Goal: Task Accomplishment & Management: Manage account settings

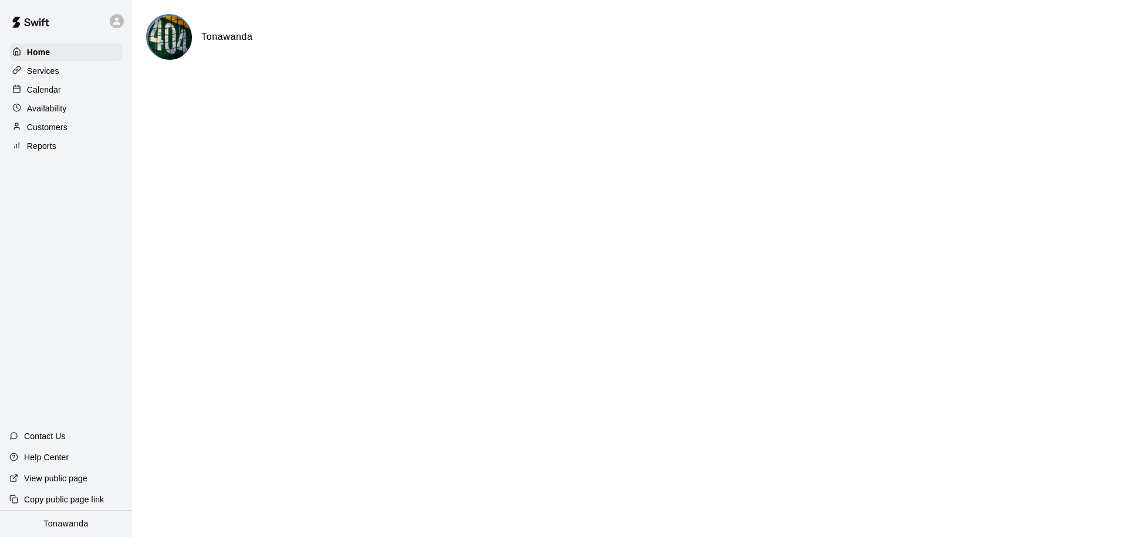
click at [47, 92] on p "Calendar" at bounding box center [44, 90] width 34 height 12
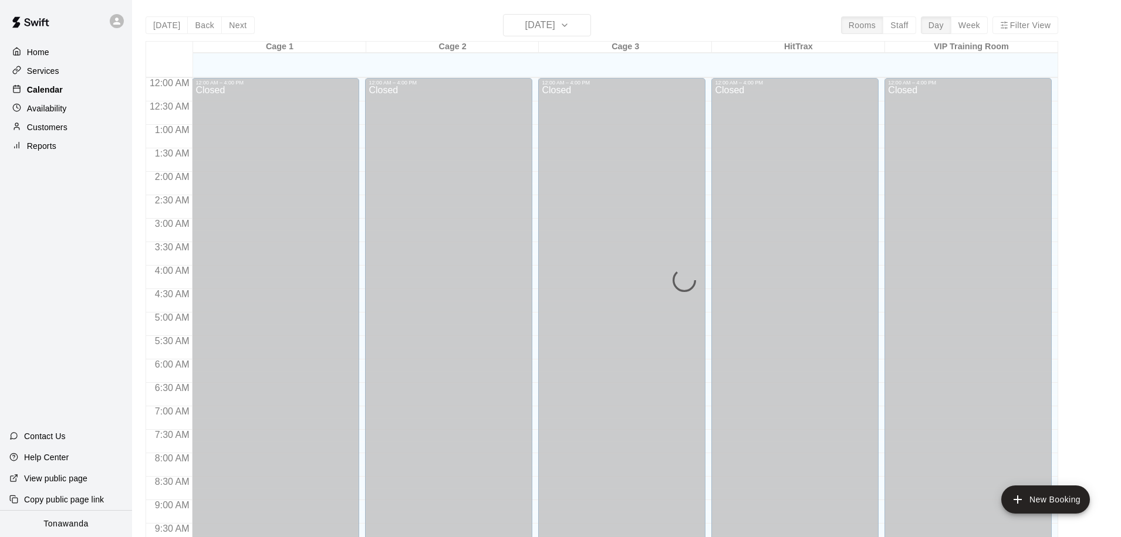
scroll to position [619, 0]
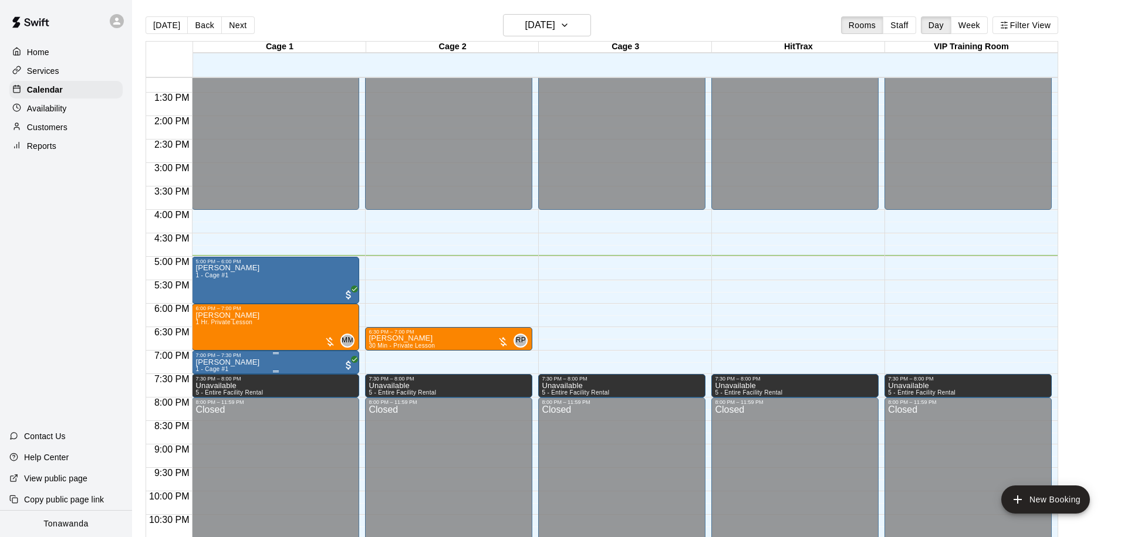
click at [209, 427] on icon "delete" at bounding box center [208, 427] width 8 height 11
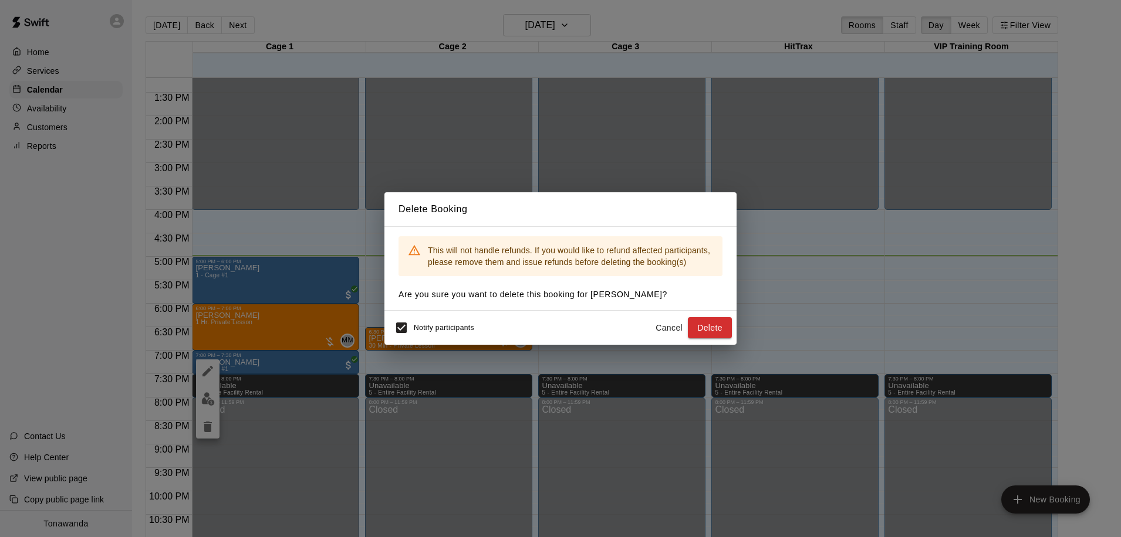
click at [705, 326] on button "Delete" at bounding box center [710, 328] width 44 height 22
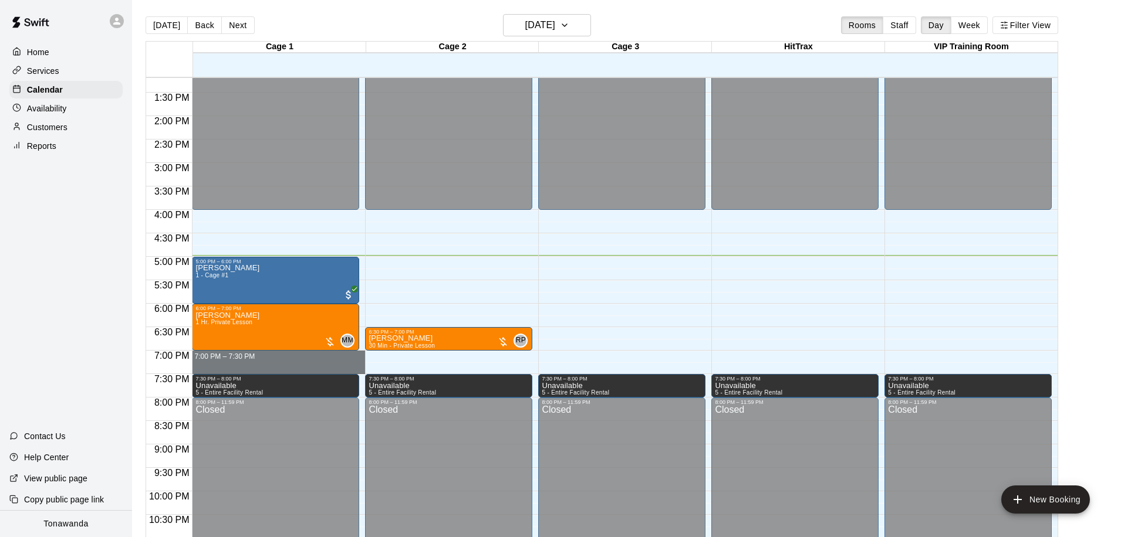
drag, startPoint x: 214, startPoint y: 354, endPoint x: 216, endPoint y: 370, distance: 15.4
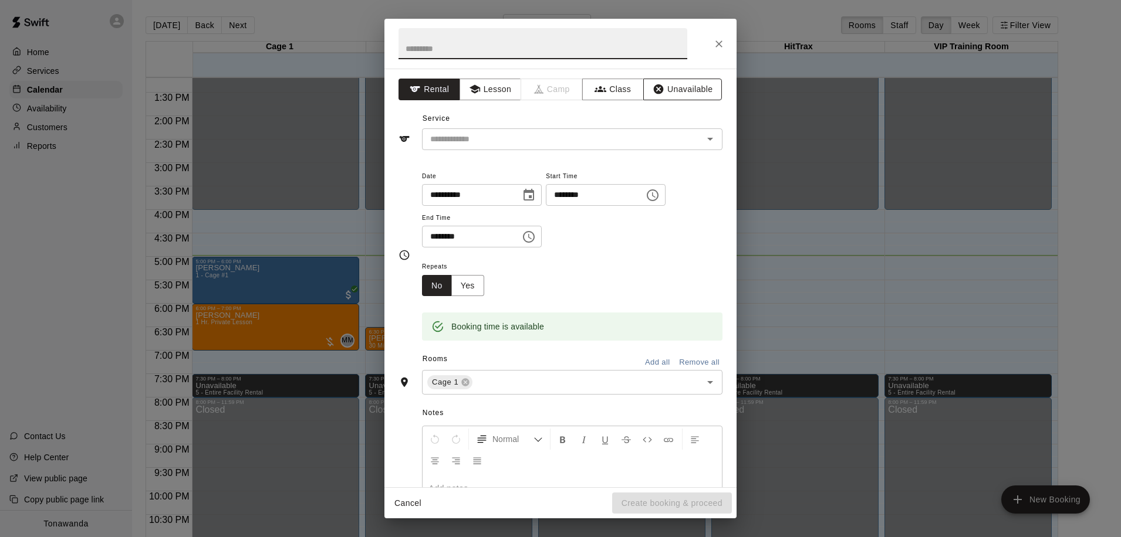
click at [674, 91] on button "Unavailable" at bounding box center [682, 90] width 79 height 22
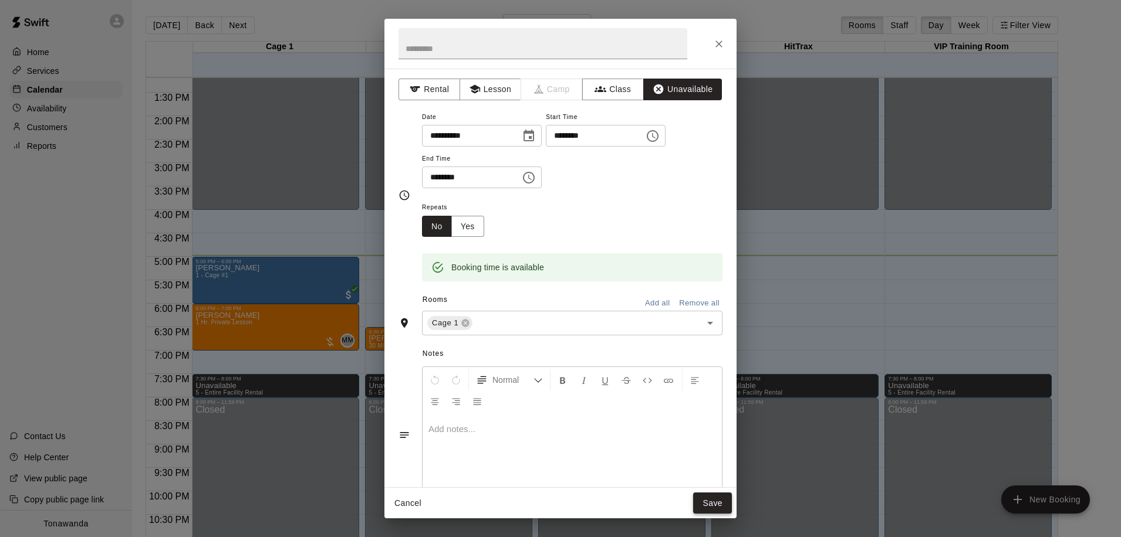
click at [716, 501] on button "Save" at bounding box center [712, 504] width 39 height 22
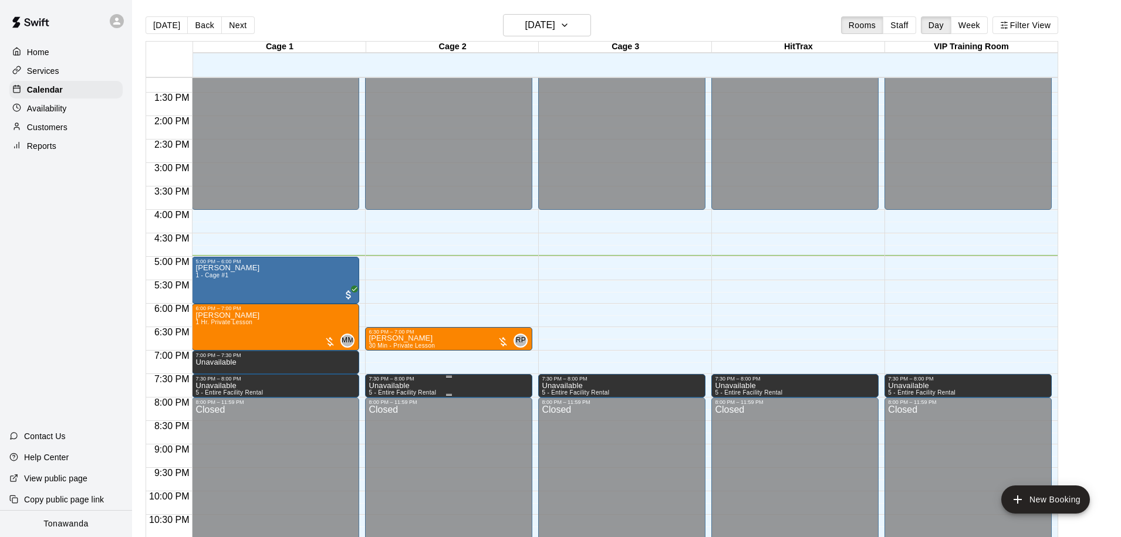
scroll to position [11, 0]
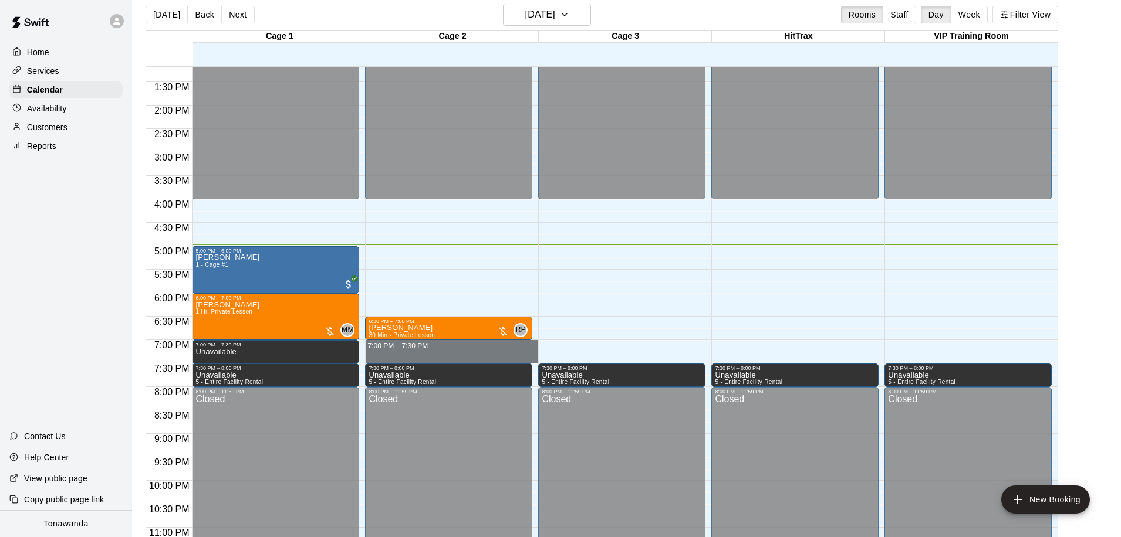
drag, startPoint x: 384, startPoint y: 344, endPoint x: 383, endPoint y: 361, distance: 17.1
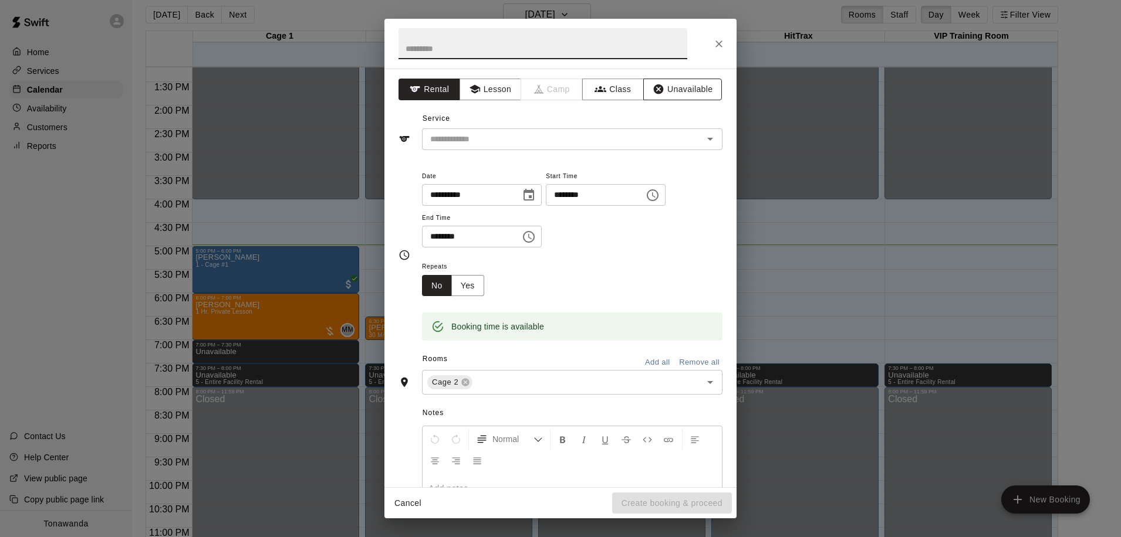
click at [679, 93] on button "Unavailable" at bounding box center [682, 90] width 79 height 22
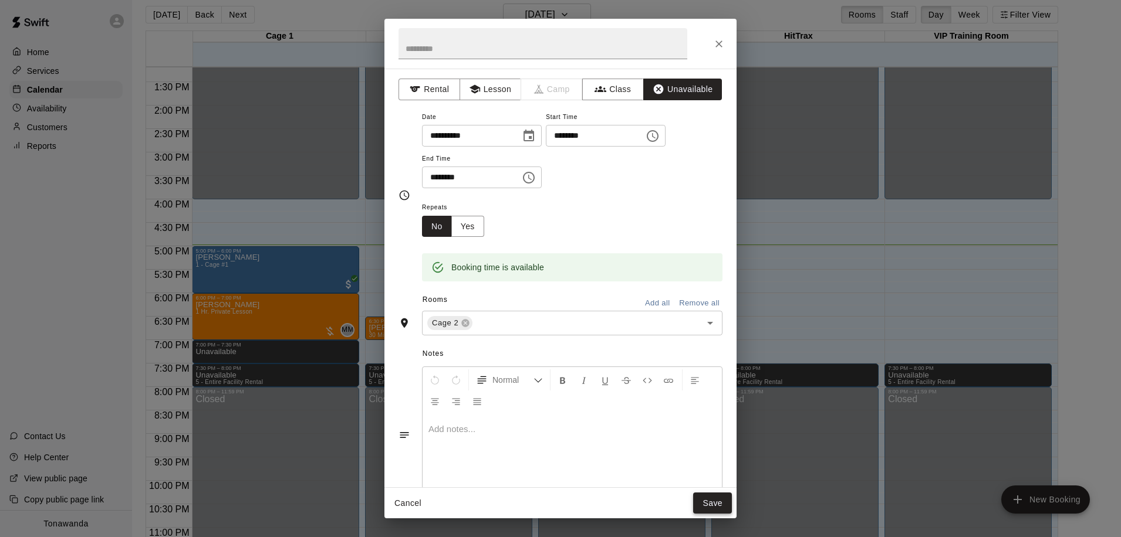
click at [718, 507] on button "Save" at bounding box center [712, 504] width 39 height 22
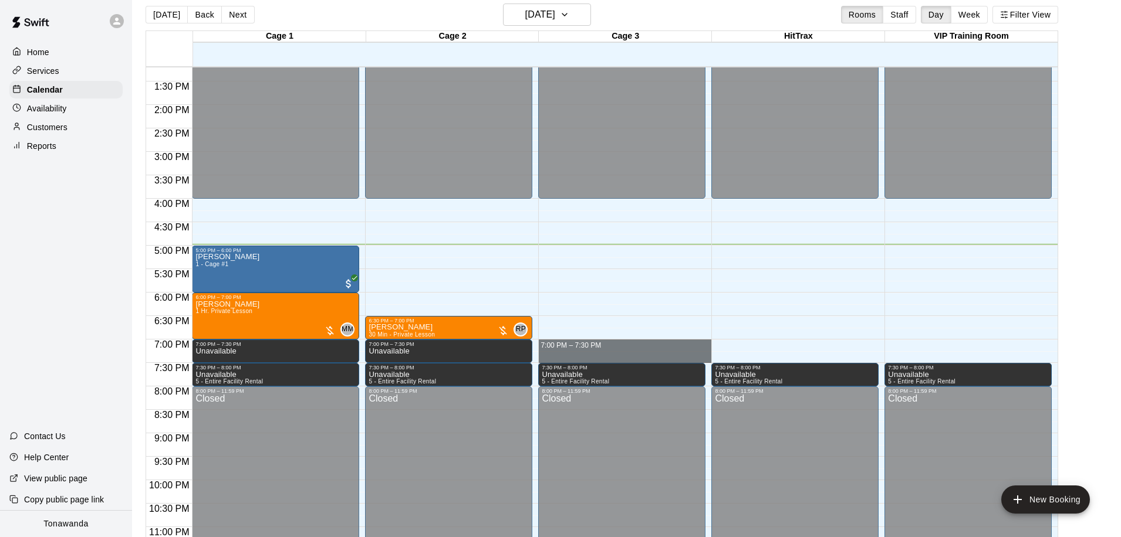
drag, startPoint x: 557, startPoint y: 342, endPoint x: 557, endPoint y: 358, distance: 16.4
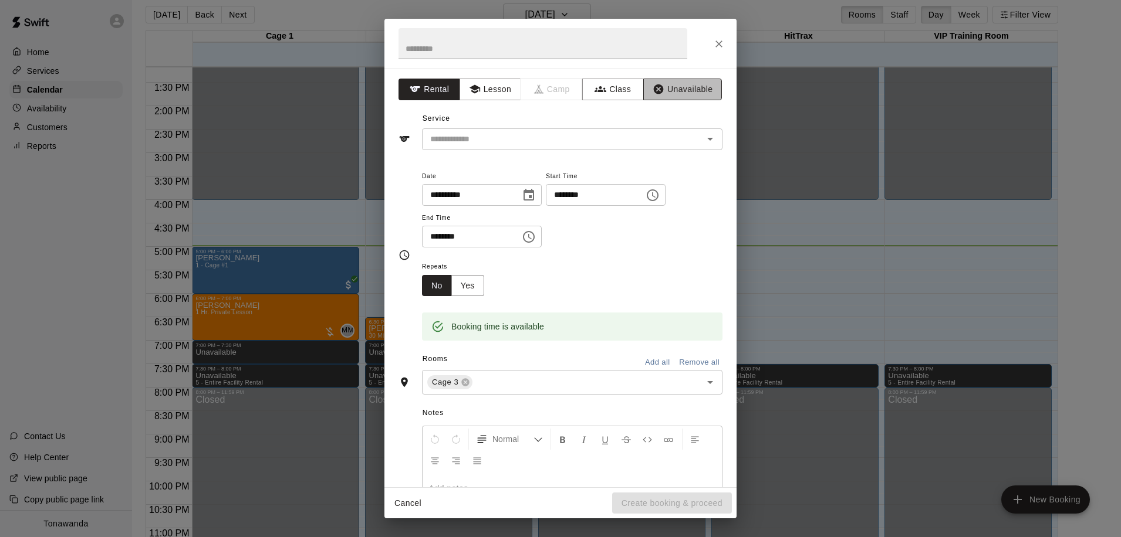
click at [692, 89] on button "Unavailable" at bounding box center [682, 90] width 79 height 22
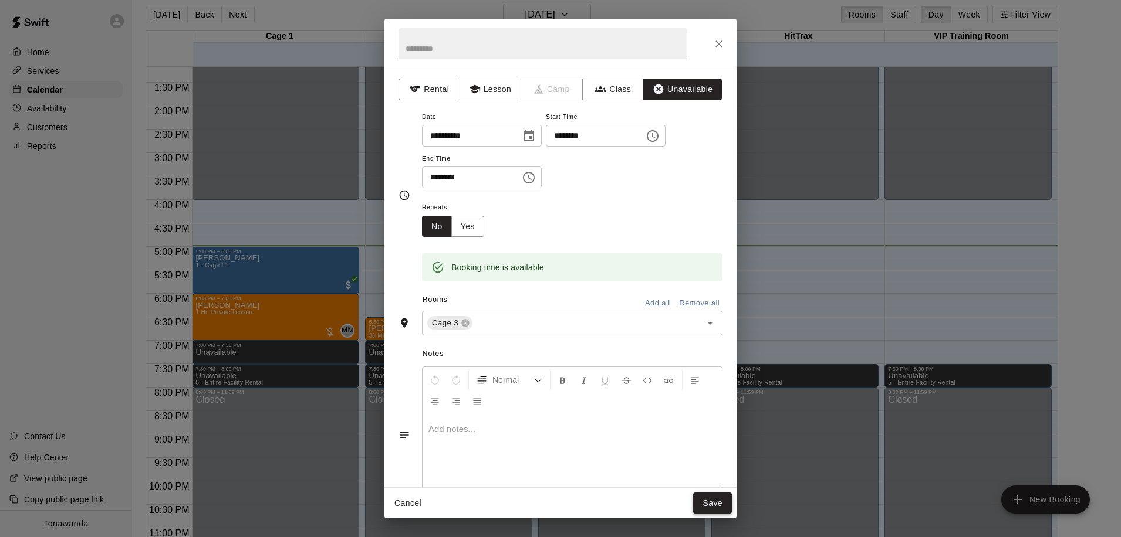
click at [713, 505] on button "Save" at bounding box center [712, 504] width 39 height 22
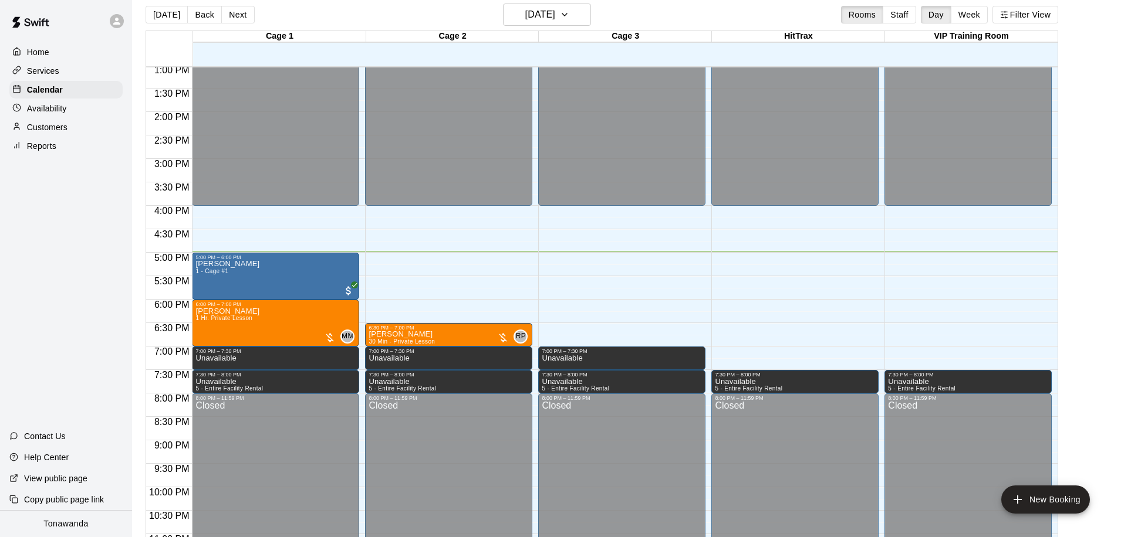
scroll to position [616, 0]
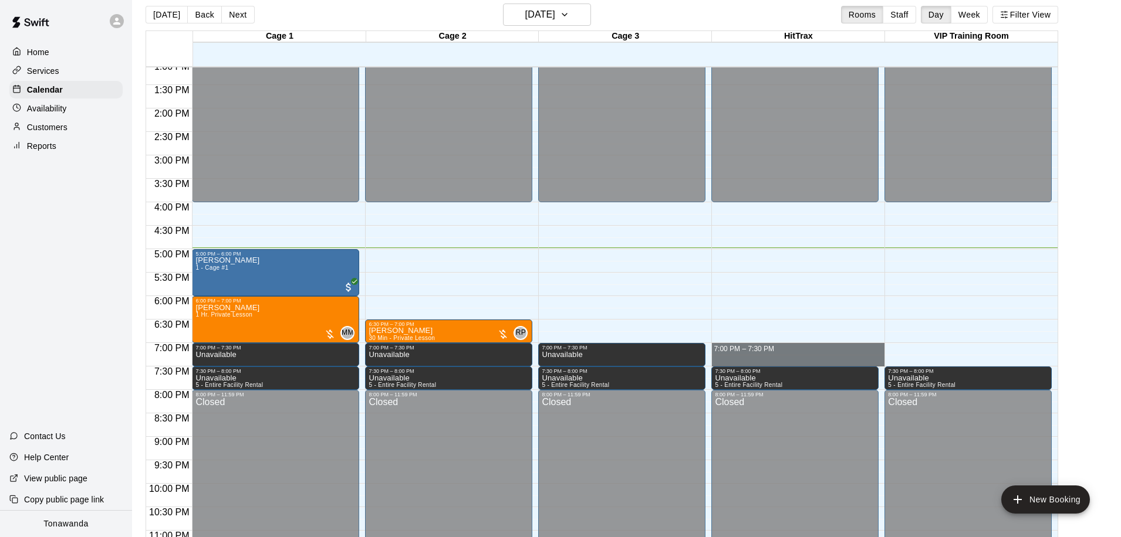
drag, startPoint x: 734, startPoint y: 347, endPoint x: 735, endPoint y: 360, distance: 12.9
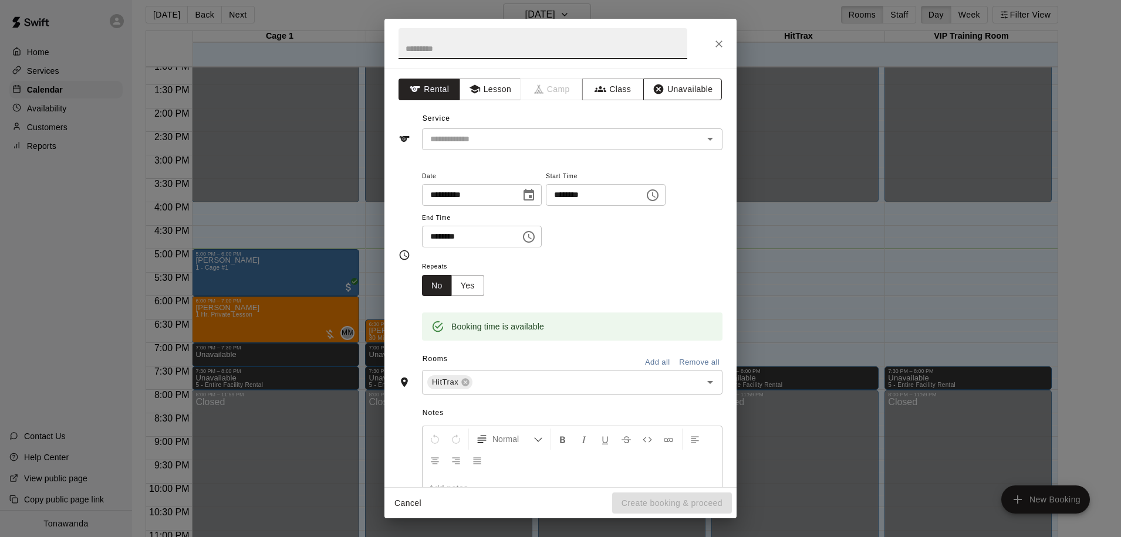
click at [686, 86] on button "Unavailable" at bounding box center [682, 90] width 79 height 22
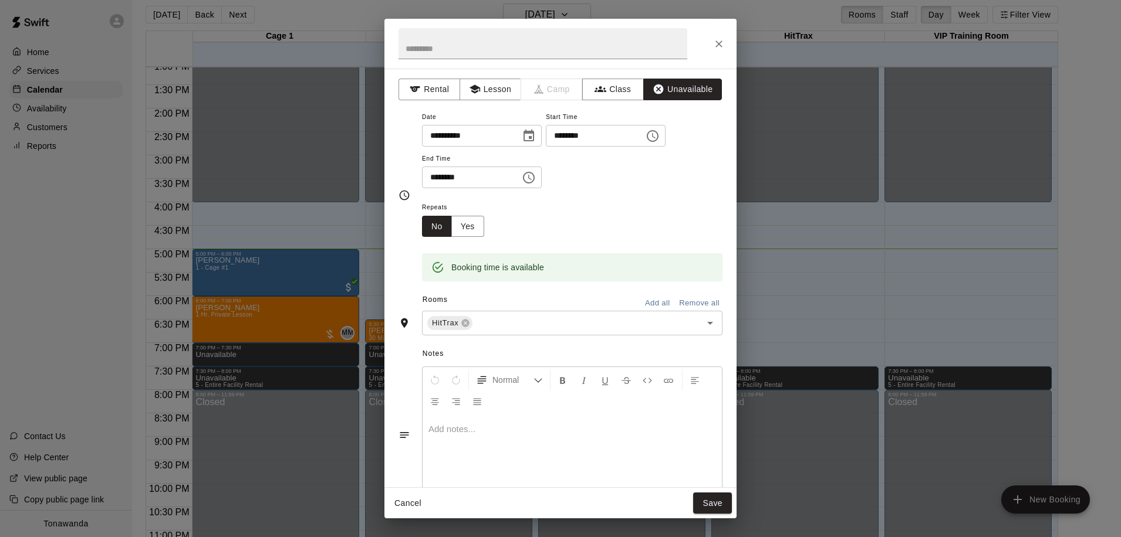
scroll to position [1, 0]
click at [716, 504] on button "Save" at bounding box center [712, 504] width 39 height 22
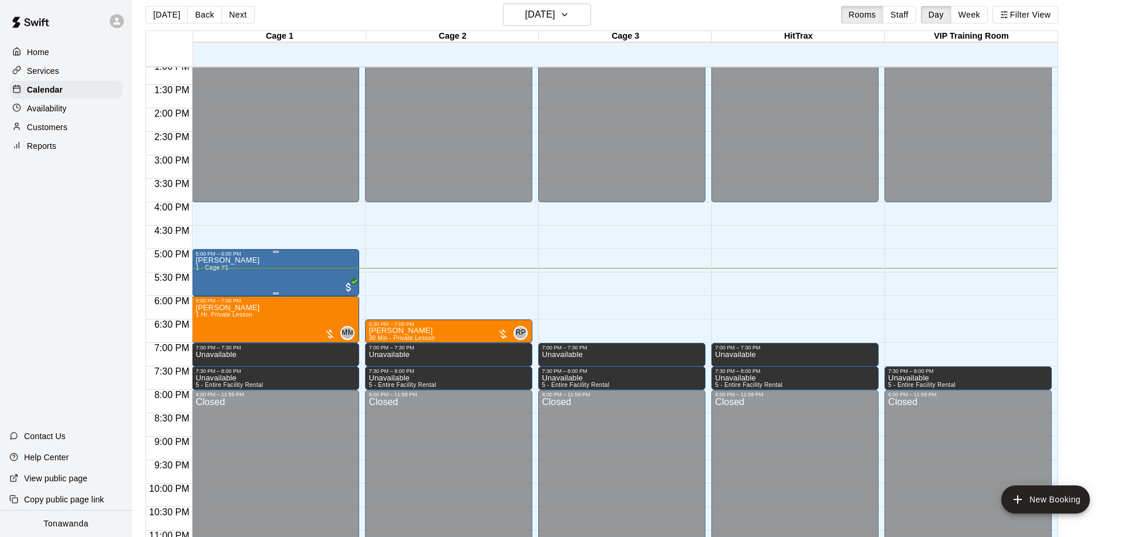
click at [229, 260] on p "[PERSON_NAME]" at bounding box center [227, 260] width 64 height 0
click at [208, 304] on img "edit" at bounding box center [207, 301] width 13 height 13
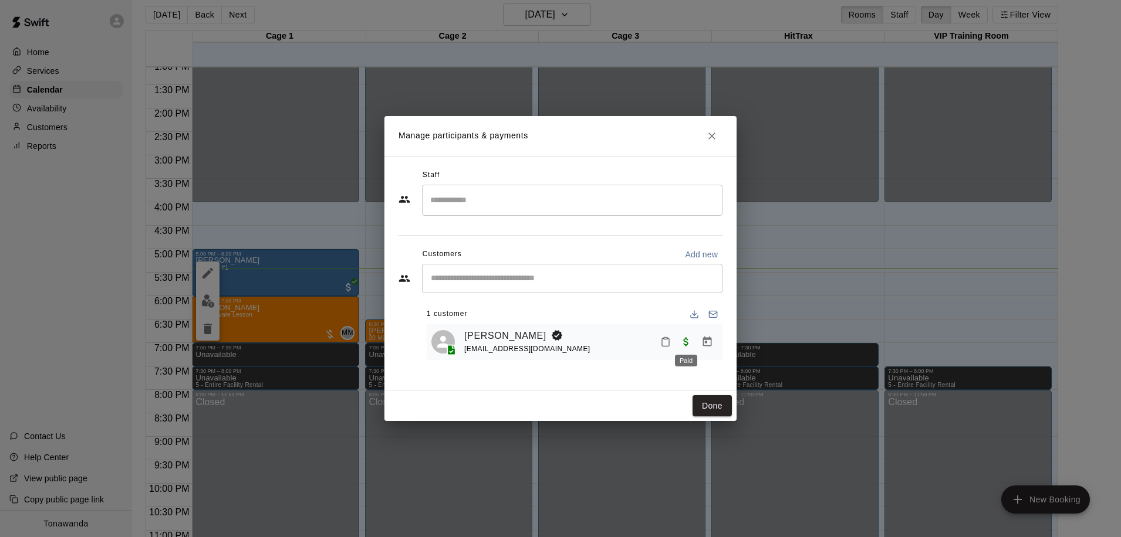
click at [682, 341] on span "Paid" at bounding box center [685, 341] width 21 height 10
click at [706, 409] on button "Done" at bounding box center [711, 406] width 39 height 22
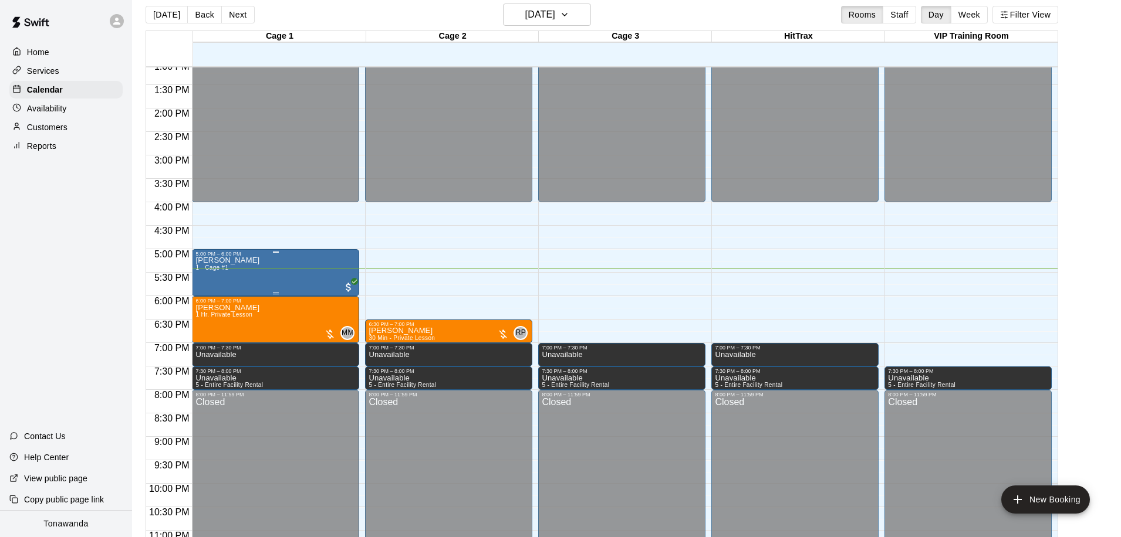
click at [218, 260] on p "[PERSON_NAME]" at bounding box center [227, 260] width 64 height 0
click at [210, 301] on img "edit" at bounding box center [207, 301] width 13 height 13
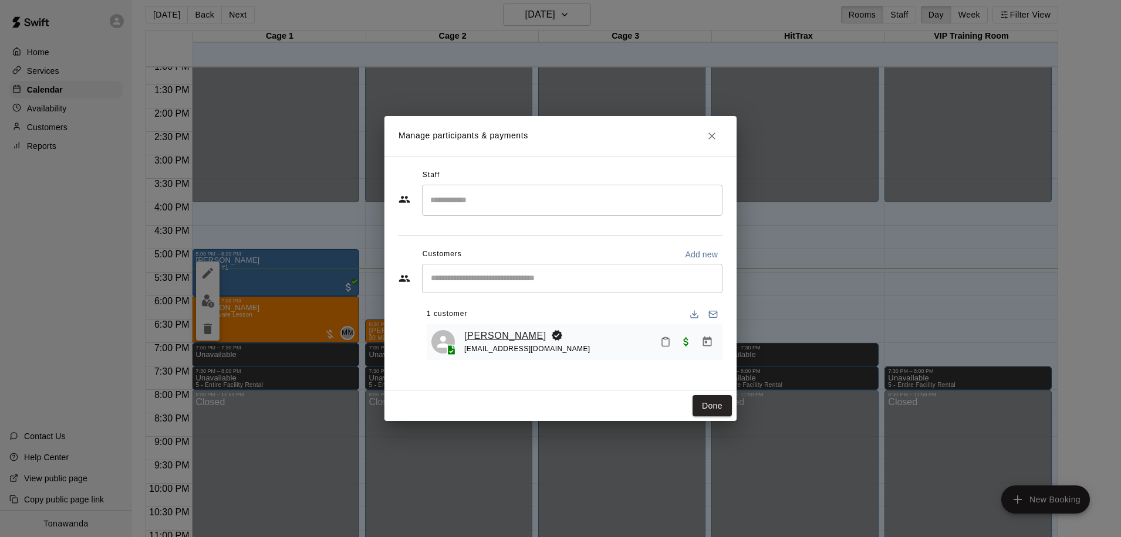
click at [490, 335] on link "[PERSON_NAME]" at bounding box center [505, 336] width 82 height 15
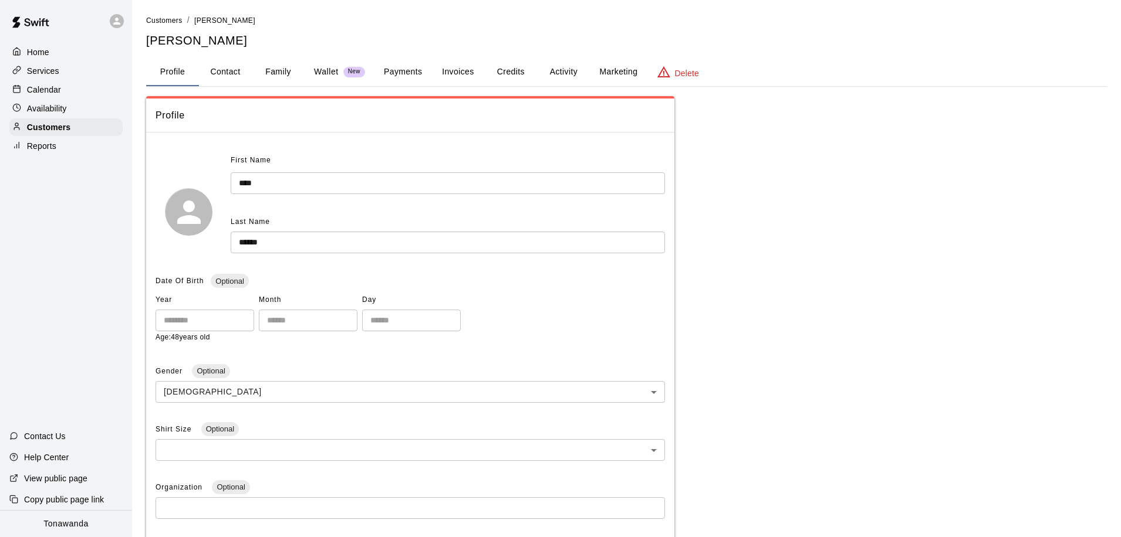
click at [563, 73] on button "Activity" at bounding box center [563, 72] width 53 height 28
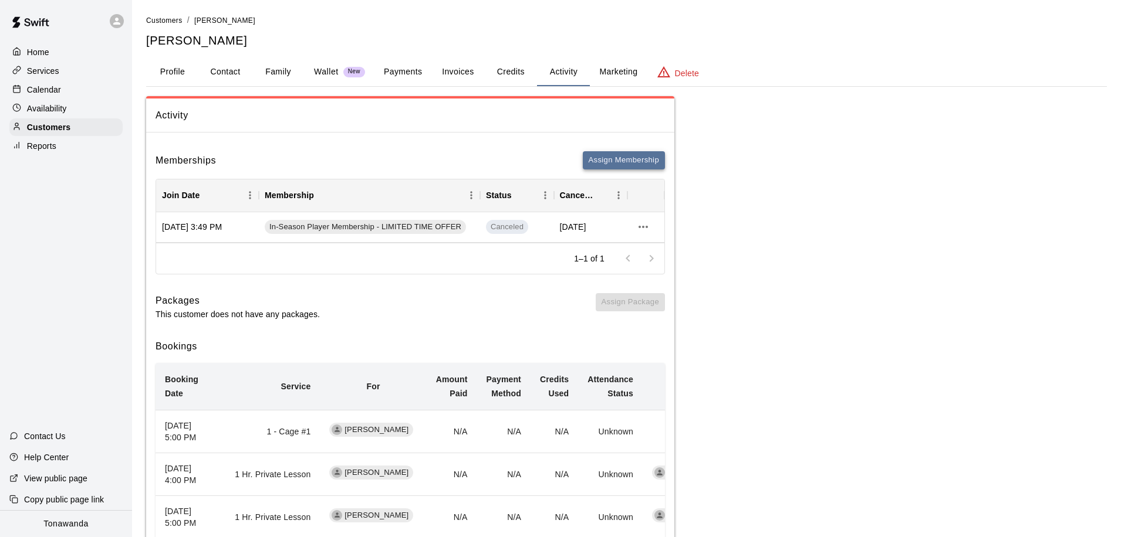
click at [640, 162] on button "Assign Membership" at bounding box center [624, 160] width 82 height 18
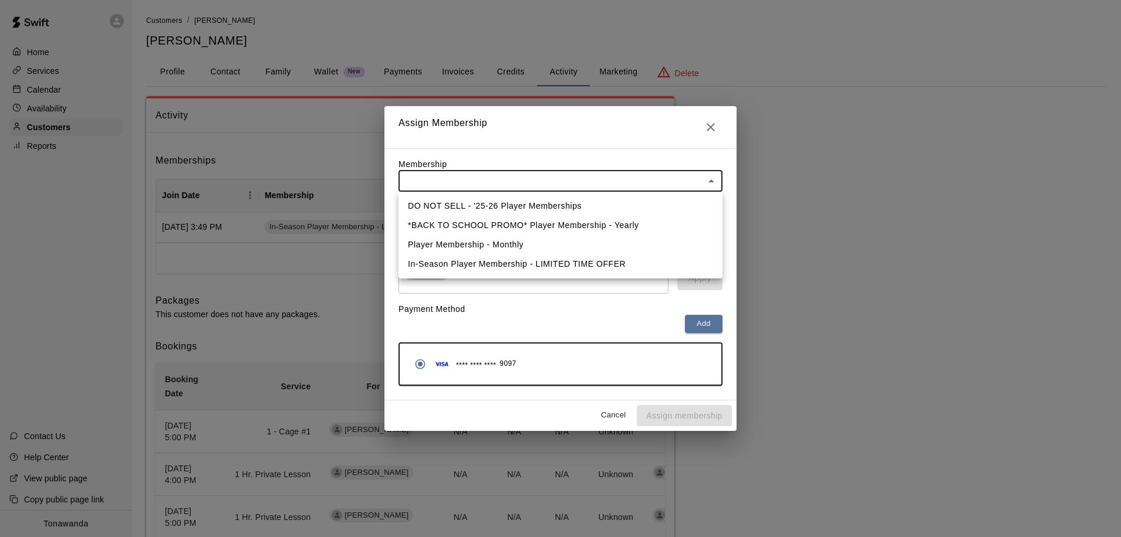
click at [523, 178] on body "Home Services Calendar Availability Customers Reports Contact Us Help Center Vi…" at bounding box center [560, 471] width 1121 height 942
click at [461, 205] on li "DO NOT SELL - '25-26 Player Memberships" at bounding box center [560, 206] width 324 height 19
type input "**********"
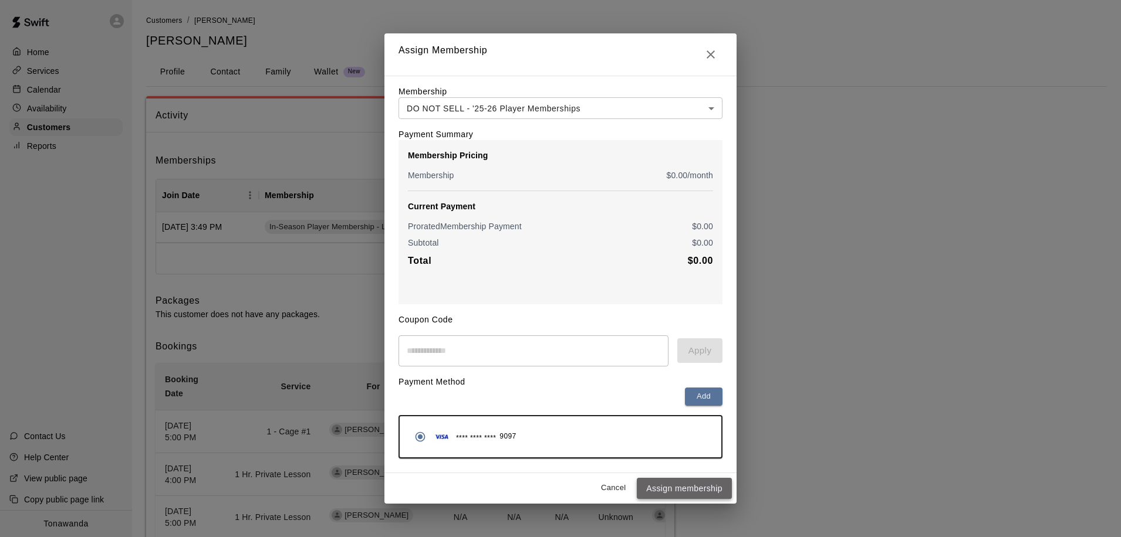
click at [676, 492] on button "Assign membership" at bounding box center [684, 489] width 95 height 22
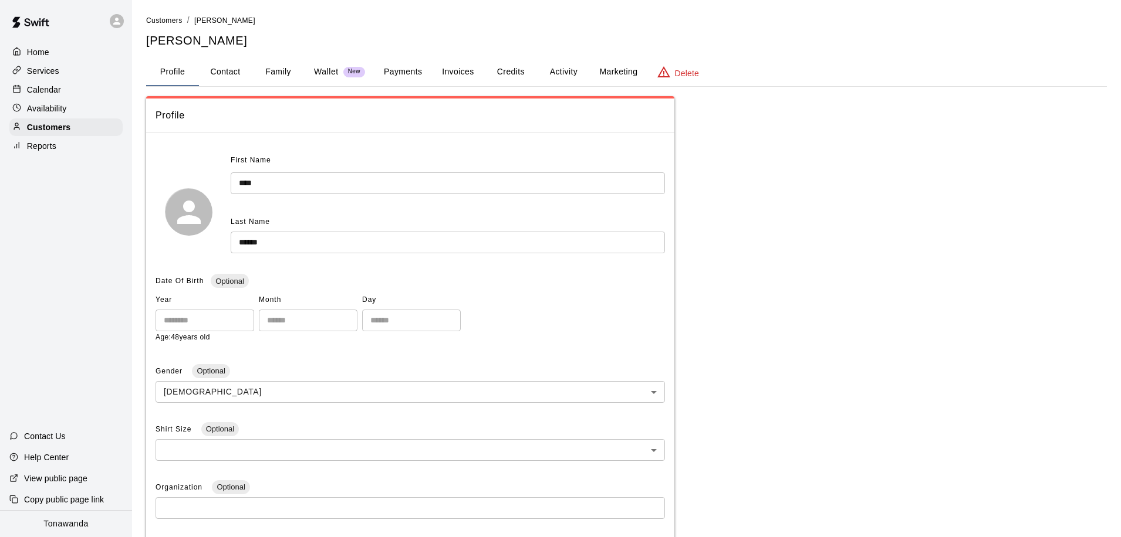
click at [395, 72] on button "Payments" at bounding box center [402, 72] width 57 height 28
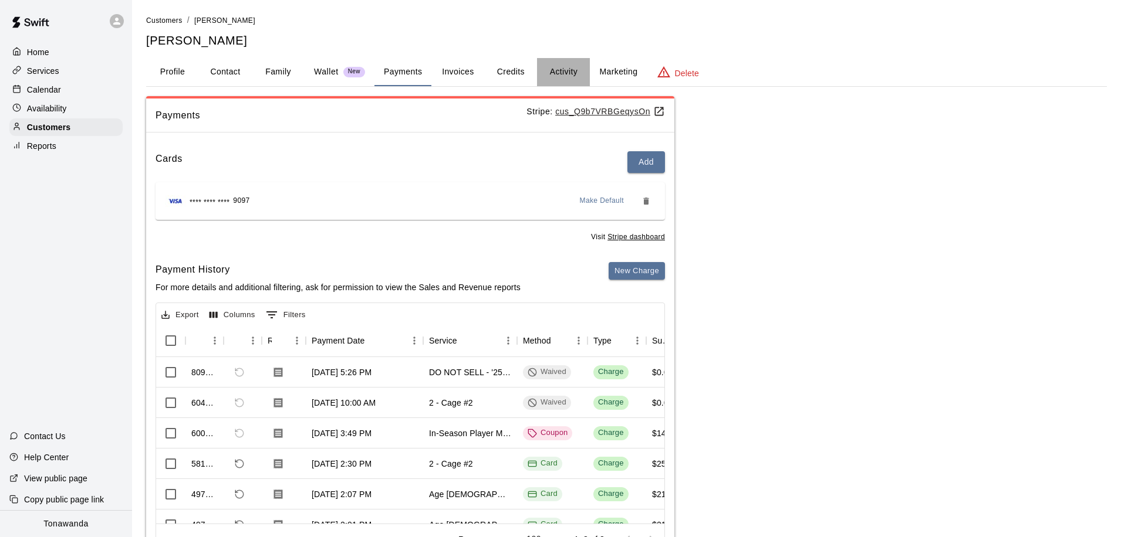
click at [565, 70] on button "Activity" at bounding box center [563, 72] width 53 height 28
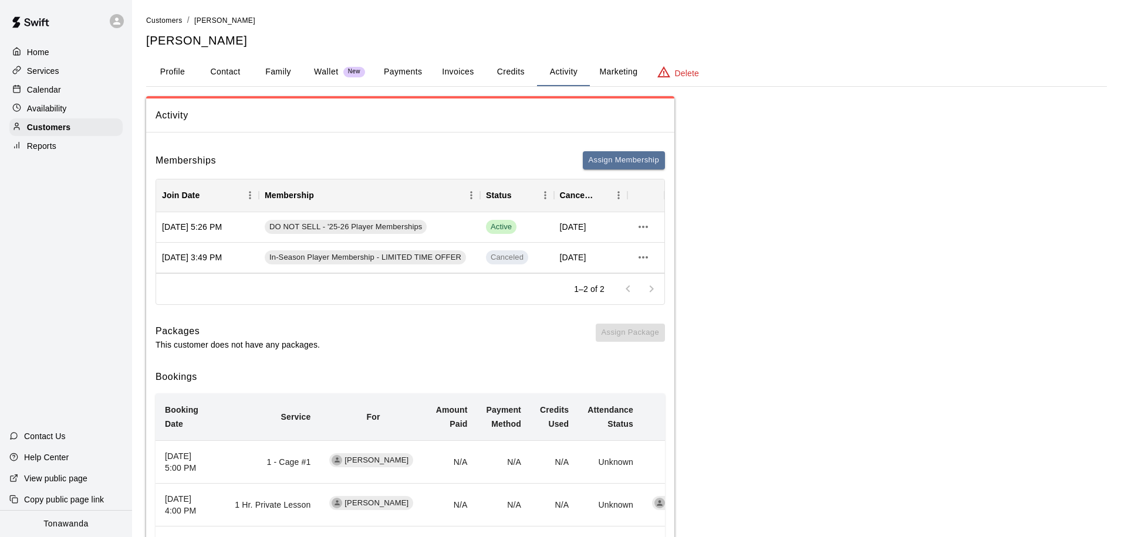
click at [33, 90] on p "Calendar" at bounding box center [44, 90] width 34 height 12
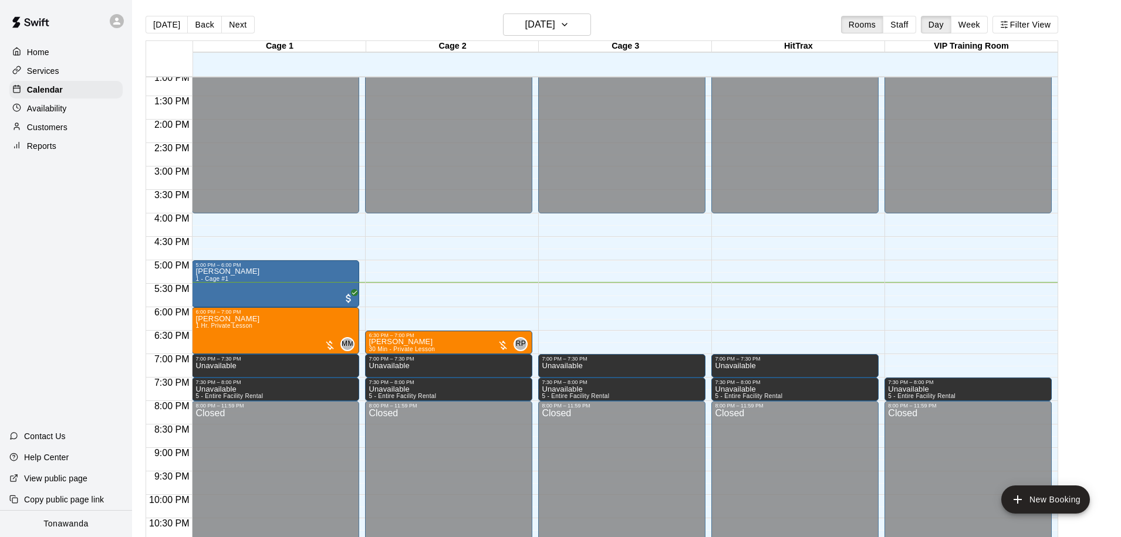
scroll to position [612, 0]
